Goal: Information Seeking & Learning: Learn about a topic

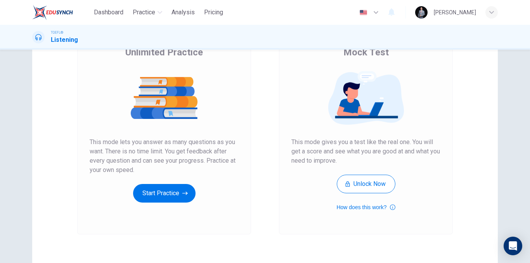
scroll to position [78, 0]
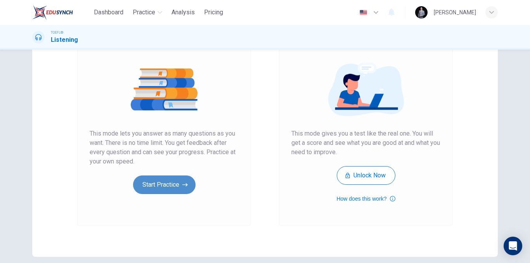
click at [168, 179] on button "Start Practice" at bounding box center [164, 185] width 62 height 19
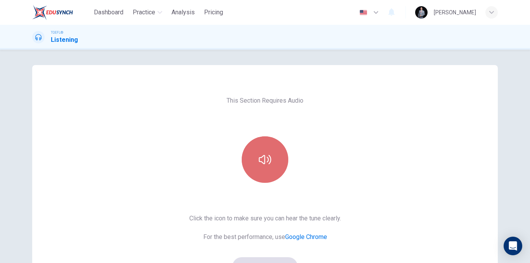
click at [255, 164] on button "button" at bounding box center [265, 159] width 47 height 47
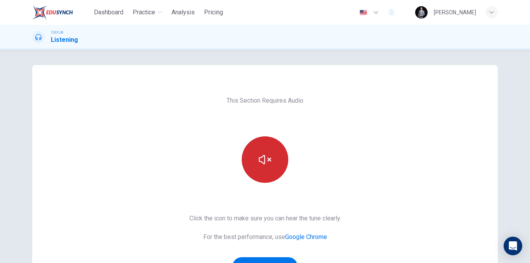
scroll to position [112, 0]
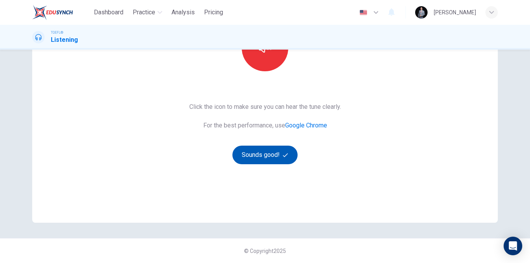
click at [270, 155] on button "Sounds good!" at bounding box center [264, 155] width 65 height 19
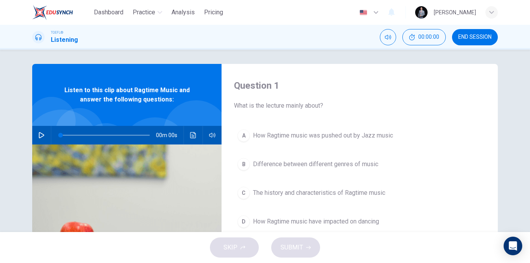
scroll to position [0, 0]
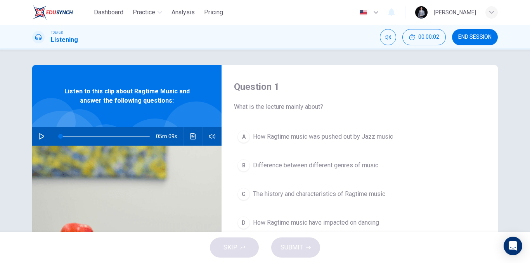
click at [43, 138] on button "button" at bounding box center [41, 136] width 12 height 19
click at [237, 82] on h4 "Question 1" at bounding box center [359, 87] width 251 height 12
type input "0"
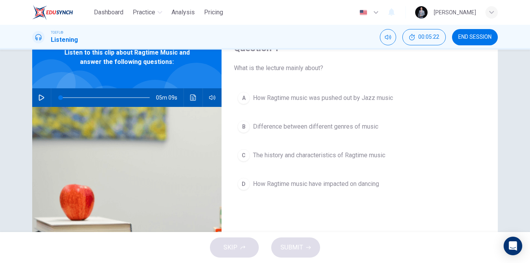
click at [363, 126] on span "Difference between different genres of music" at bounding box center [315, 126] width 125 height 9
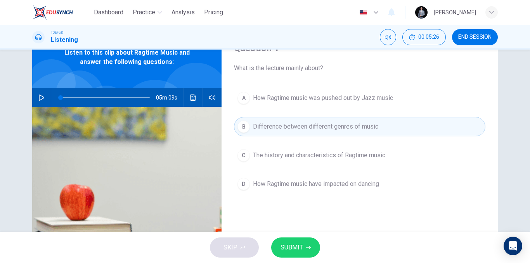
click at [350, 157] on span "The history and characteristics of Ragtime music" at bounding box center [319, 155] width 132 height 9
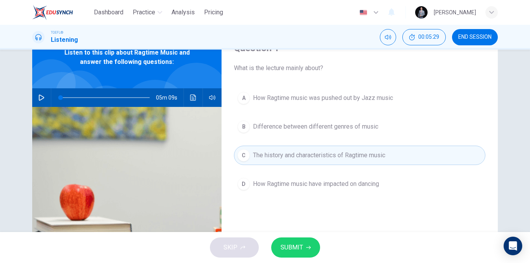
click at [293, 247] on span "SUBMIT" at bounding box center [291, 247] width 22 height 11
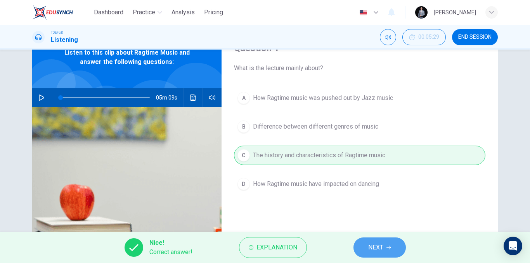
drag, startPoint x: 374, startPoint y: 245, endPoint x: 369, endPoint y: 249, distance: 6.1
click at [372, 249] on span "NEXT" at bounding box center [375, 247] width 15 height 11
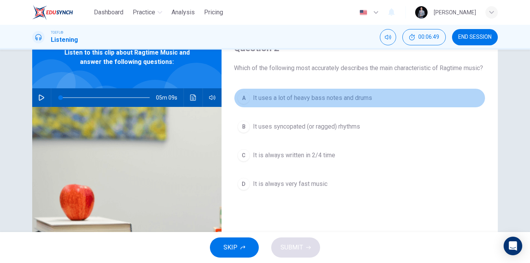
drag, startPoint x: 332, startPoint y: 112, endPoint x: 323, endPoint y: 119, distance: 10.8
click at [331, 108] on button "A It uses a lot of heavy bass notes and drums" at bounding box center [359, 97] width 251 height 19
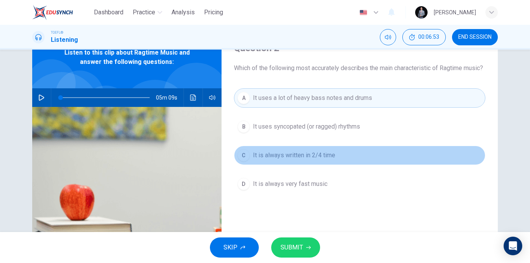
click at [316, 160] on span "It is always written in 2/4 time" at bounding box center [294, 155] width 82 height 9
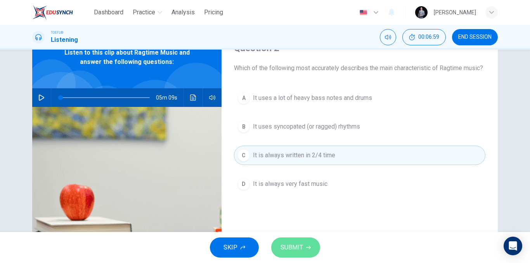
click at [302, 254] on button "SUBMIT" at bounding box center [295, 248] width 49 height 20
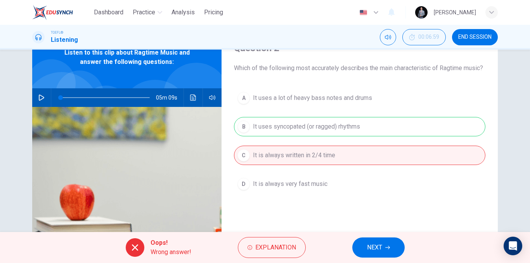
click at [377, 241] on button "NEXT" at bounding box center [378, 248] width 52 height 20
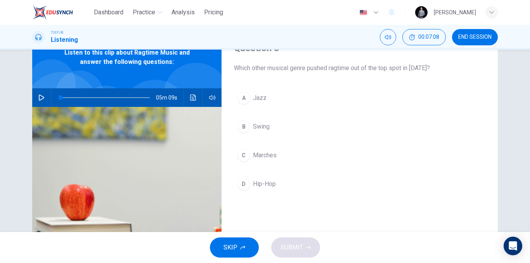
drag, startPoint x: 386, startPoint y: 68, endPoint x: 409, endPoint y: 71, distance: 23.9
click at [407, 72] on span "Which other musical genre pushed ragtime out of the top spot in [DATE]?" at bounding box center [359, 68] width 251 height 9
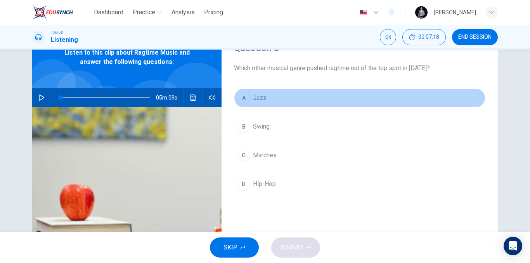
click at [290, 99] on button "A Jazz" at bounding box center [359, 97] width 251 height 19
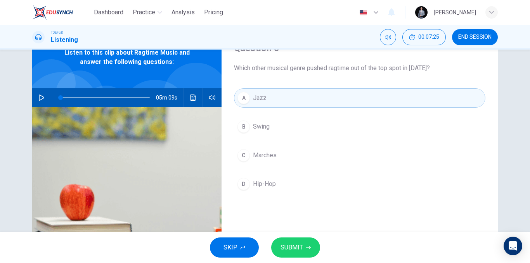
click at [308, 242] on button "SUBMIT" at bounding box center [295, 248] width 49 height 20
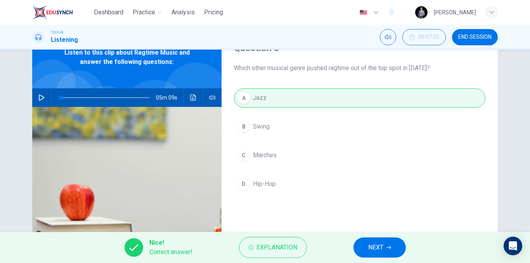
click at [358, 243] on button "NEXT" at bounding box center [379, 248] width 52 height 20
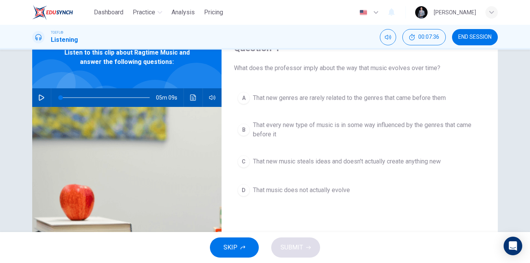
drag, startPoint x: 308, startPoint y: 69, endPoint x: 415, endPoint y: 58, distance: 106.9
click at [413, 59] on div "Question 4 What does the professor imply about the way that music evolves over …" at bounding box center [359, 57] width 251 height 31
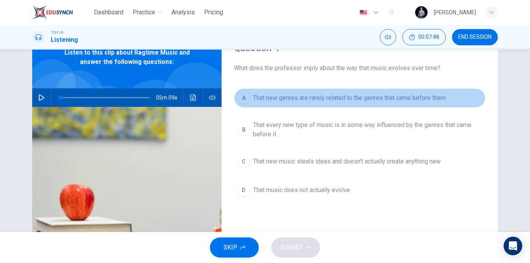
click at [428, 102] on span "That new genres are rarely related to the genres that came before them" at bounding box center [349, 97] width 193 height 9
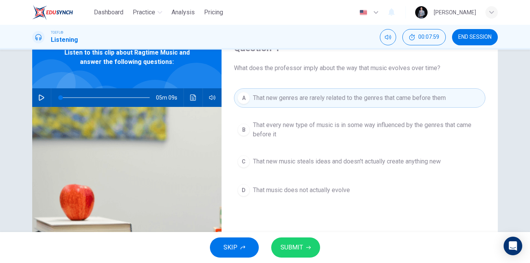
click at [302, 130] on span "That every new type of music is in some way influenced by the genres that came …" at bounding box center [367, 130] width 229 height 19
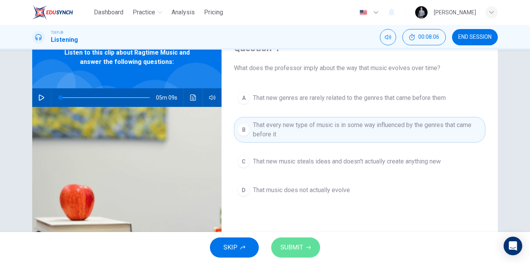
click at [297, 243] on span "SUBMIT" at bounding box center [291, 247] width 22 height 11
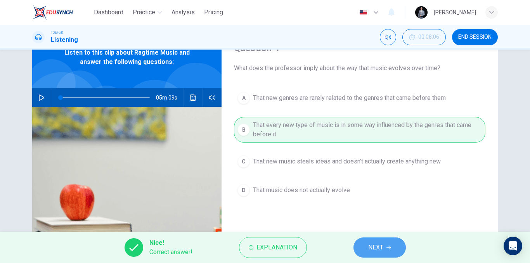
click at [371, 246] on span "NEXT" at bounding box center [375, 247] width 15 height 11
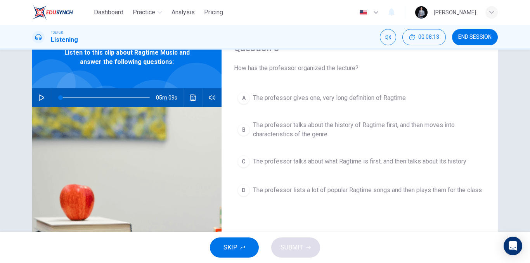
click at [389, 101] on span "The professor gives one, very long definition of Ragtime" at bounding box center [329, 97] width 153 height 9
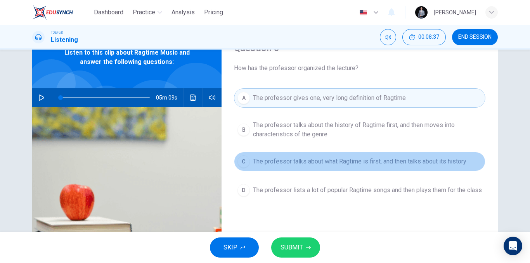
click at [344, 163] on span "The professor talks about what Ragtime is first, and then talks about its histo…" at bounding box center [359, 161] width 213 height 9
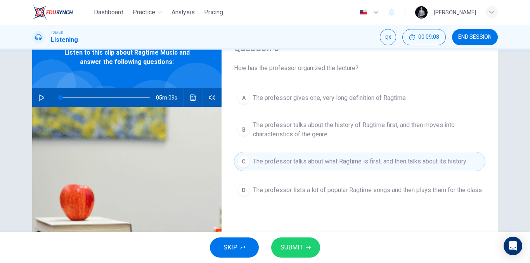
click at [295, 246] on span "SUBMIT" at bounding box center [291, 247] width 22 height 11
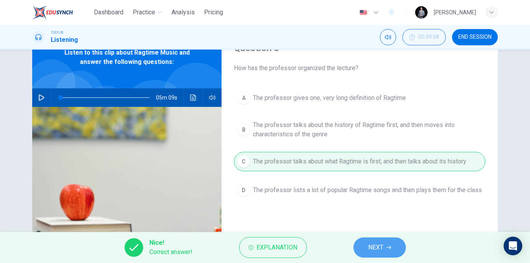
click at [368, 249] on span "NEXT" at bounding box center [375, 247] width 15 height 11
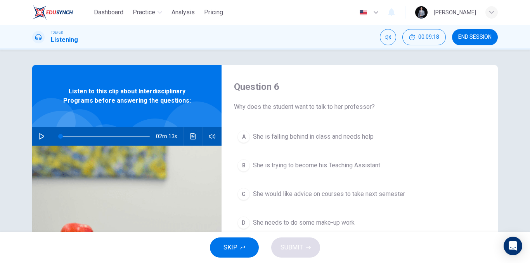
click at [38, 138] on icon "button" at bounding box center [41, 136] width 6 height 6
click at [39, 138] on icon "button" at bounding box center [41, 136] width 4 height 5
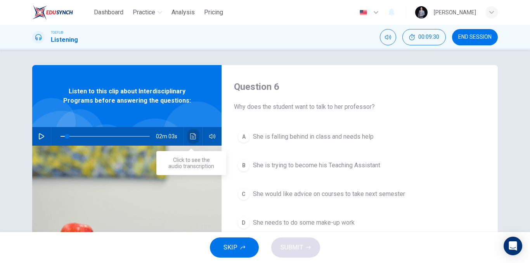
click at [190, 139] on icon "Click to see the audio transcription" at bounding box center [193, 136] width 6 height 6
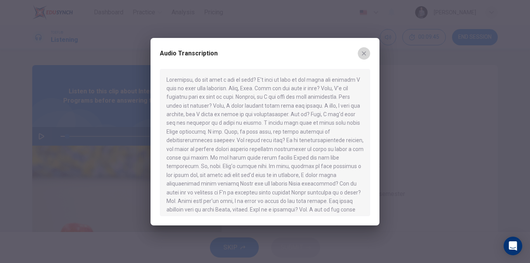
click at [365, 52] on icon "button" at bounding box center [364, 53] width 4 height 4
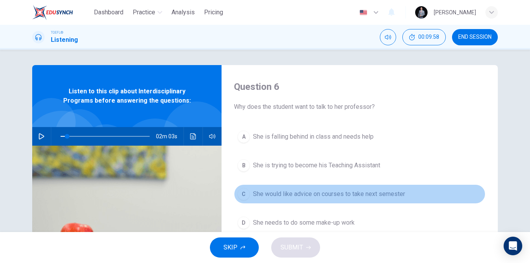
click at [358, 194] on span "She would like advice on courses to take next semester" at bounding box center [329, 194] width 152 height 9
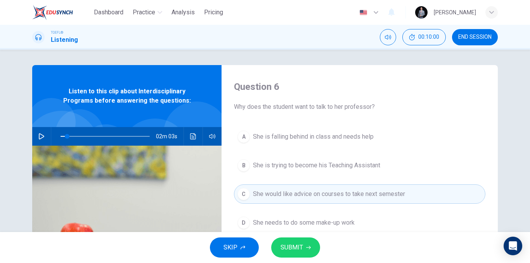
click at [47, 136] on div "02m 03s" at bounding box center [126, 136] width 189 height 19
click at [39, 132] on button "button" at bounding box center [41, 136] width 12 height 19
click at [302, 241] on button "SUBMIT" at bounding box center [295, 248] width 49 height 20
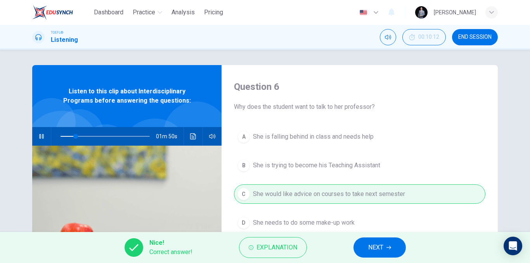
type input "18"
click at [476, 41] on button "END SESSION" at bounding box center [475, 37] width 46 height 16
